Goal: Find specific page/section: Find specific page/section

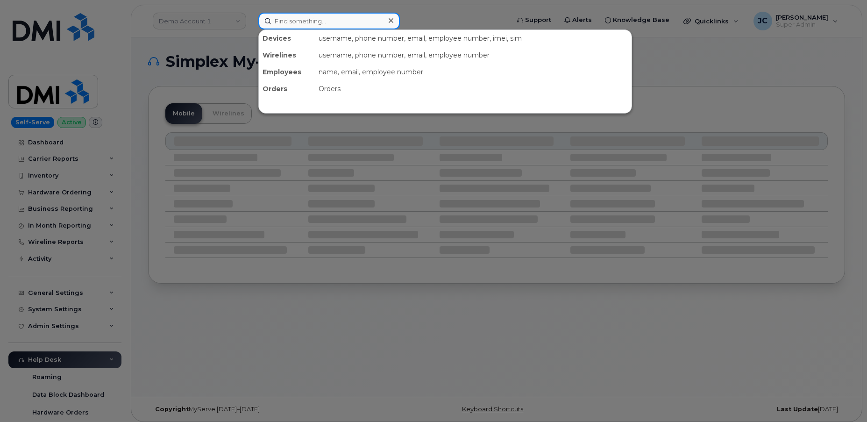
click at [280, 21] on input at bounding box center [329, 21] width 142 height 17
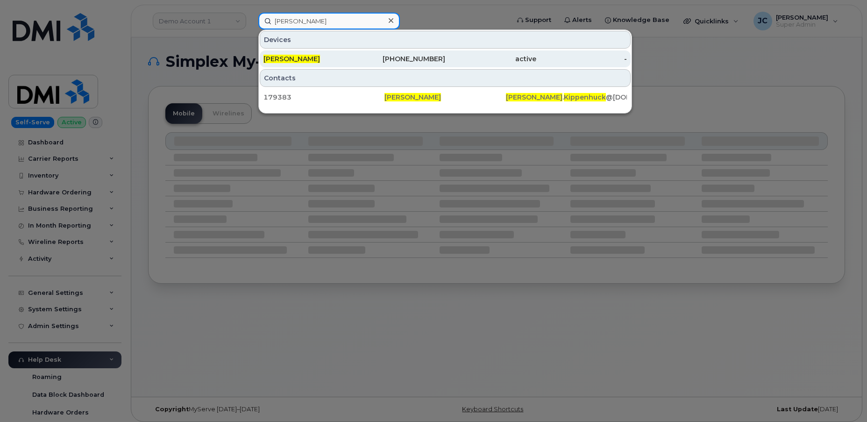
type input "alexander kippenhuck"
click at [314, 57] on span "[PERSON_NAME]" at bounding box center [292, 59] width 57 height 8
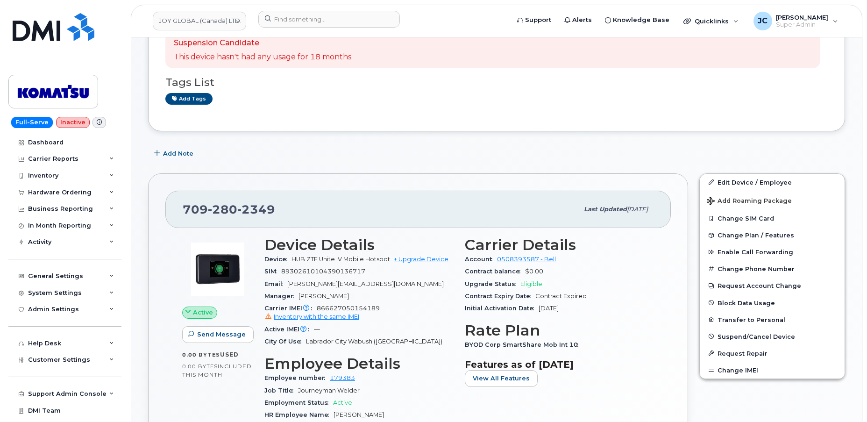
scroll to position [85, 0]
click at [72, 309] on div "Admin Settings" at bounding box center [53, 309] width 51 height 7
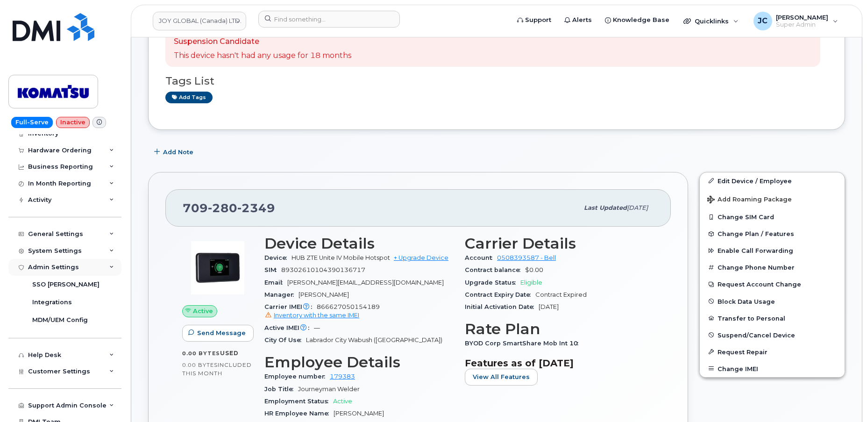
click at [63, 264] on div "Admin Settings" at bounding box center [53, 267] width 51 height 7
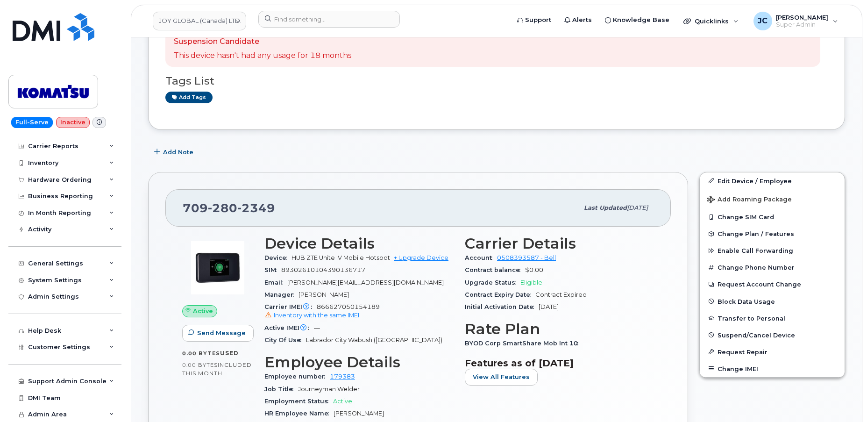
click at [109, 297] on div "Admin Settings" at bounding box center [64, 296] width 113 height 17
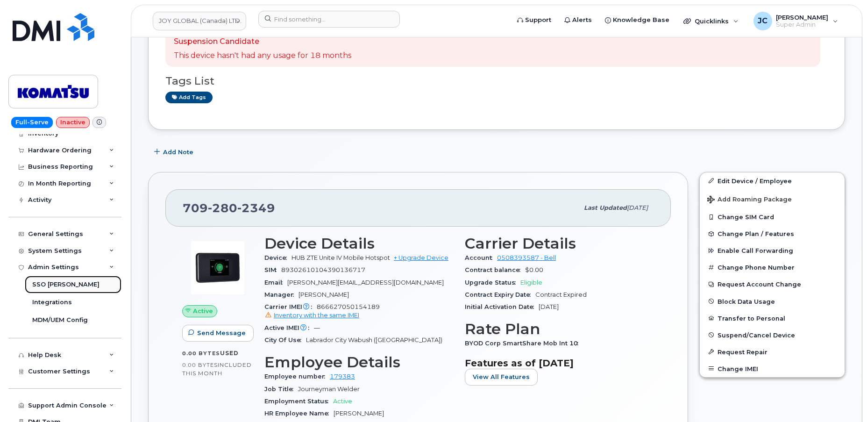
click at [60, 284] on div "SSO [PERSON_NAME]" at bounding box center [65, 284] width 67 height 8
